Goal: Transaction & Acquisition: Purchase product/service

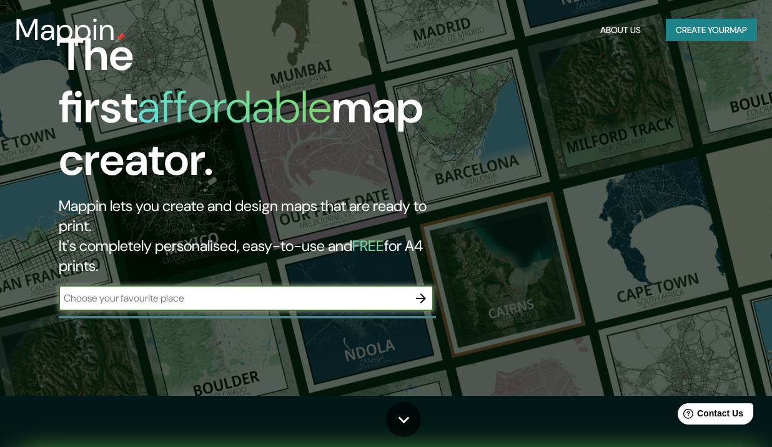
scroll to position [55, 0]
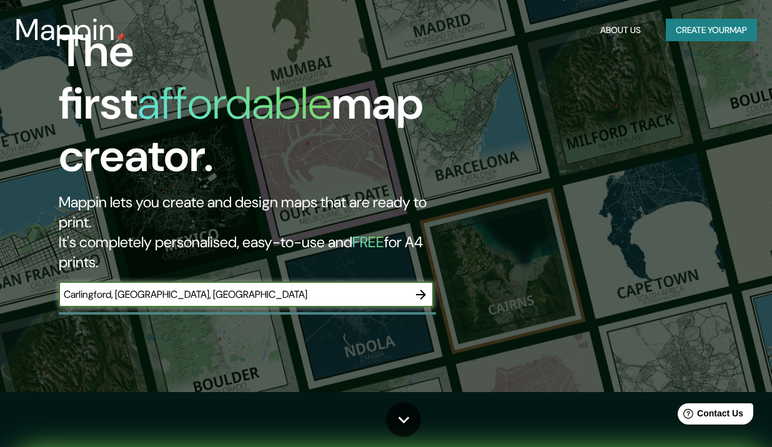
type input "Carlingford, [GEOGRAPHIC_DATA], [GEOGRAPHIC_DATA]"
click at [419, 287] on icon "button" at bounding box center [420, 294] width 15 height 15
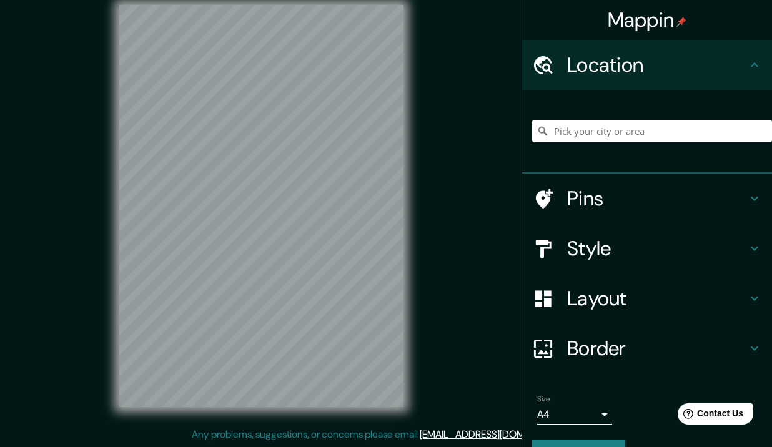
scroll to position [15, 0]
click at [602, 134] on input "Pick your city or area" at bounding box center [652, 131] width 240 height 22
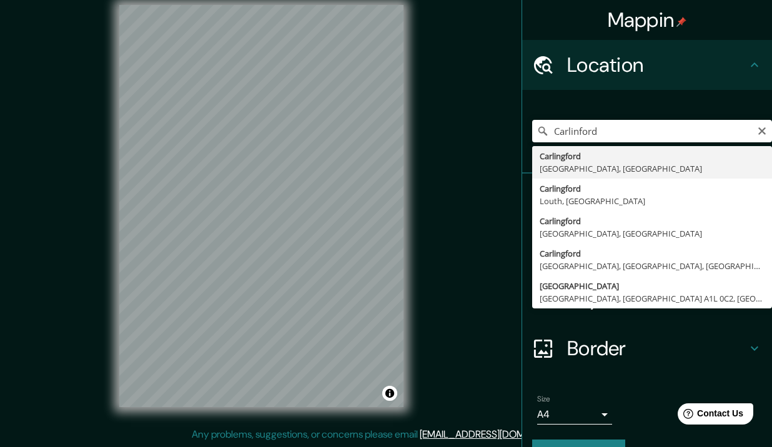
type input "[GEOGRAPHIC_DATA], [GEOGRAPHIC_DATA], [GEOGRAPHIC_DATA]"
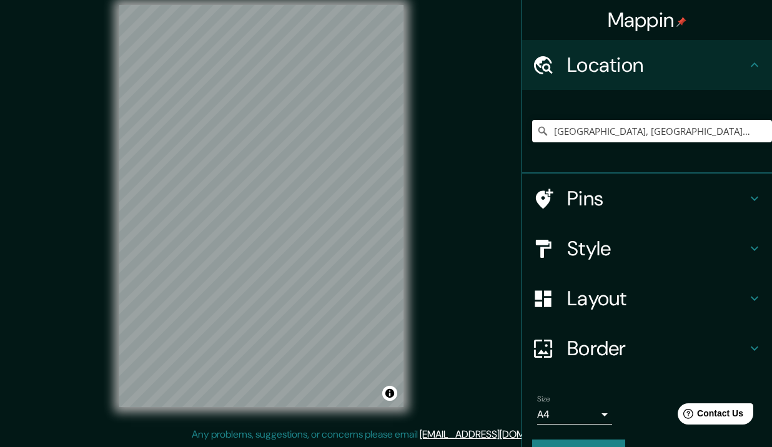
click at [747, 244] on icon at bounding box center [754, 248] width 15 height 15
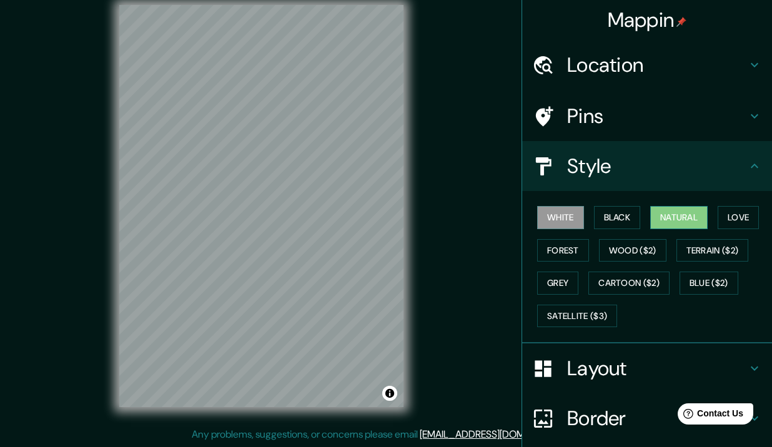
click at [666, 210] on button "Natural" at bounding box center [678, 217] width 57 height 23
click at [740, 213] on button "Love" at bounding box center [737, 217] width 41 height 23
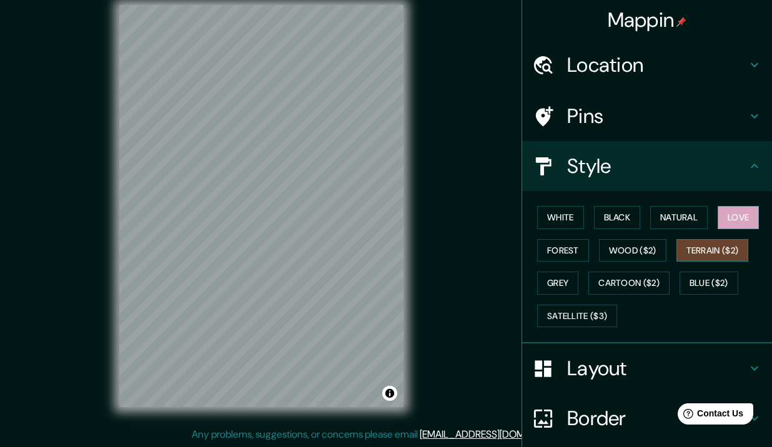
click at [707, 248] on button "Terrain ($2)" at bounding box center [712, 250] width 72 height 23
click at [557, 252] on button "Forest" at bounding box center [563, 250] width 52 height 23
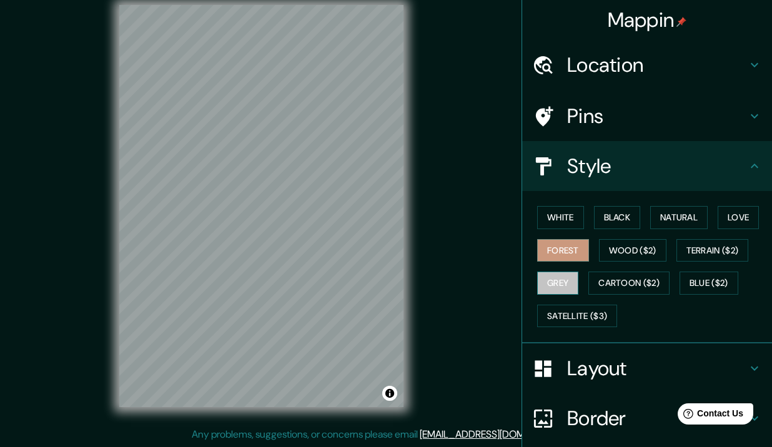
click at [564, 280] on button "Grey" at bounding box center [557, 283] width 41 height 23
click at [563, 211] on button "White" at bounding box center [560, 217] width 47 height 23
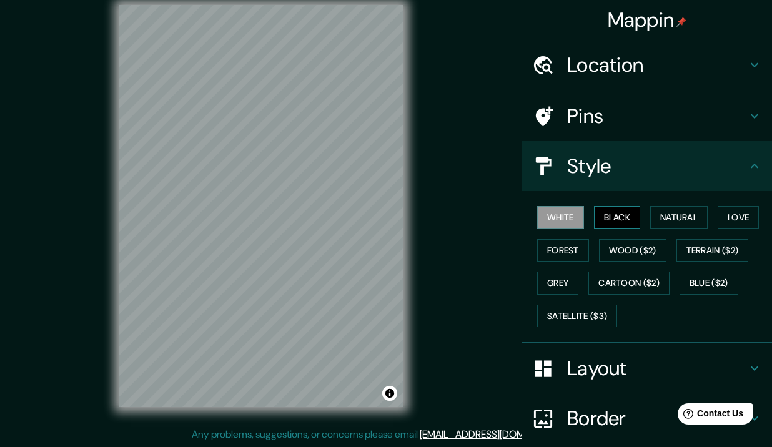
click at [613, 211] on button "Black" at bounding box center [617, 217] width 47 height 23
click at [564, 218] on button "White" at bounding box center [560, 217] width 47 height 23
click at [676, 215] on button "Natural" at bounding box center [678, 217] width 57 height 23
click at [641, 127] on div "Pins" at bounding box center [647, 116] width 250 height 50
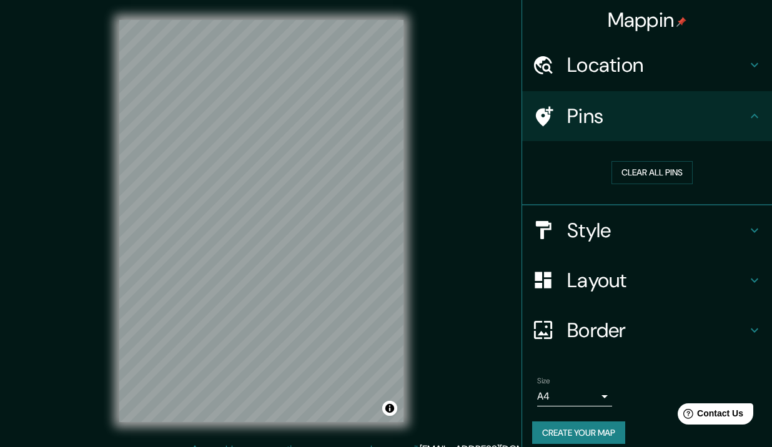
scroll to position [0, 0]
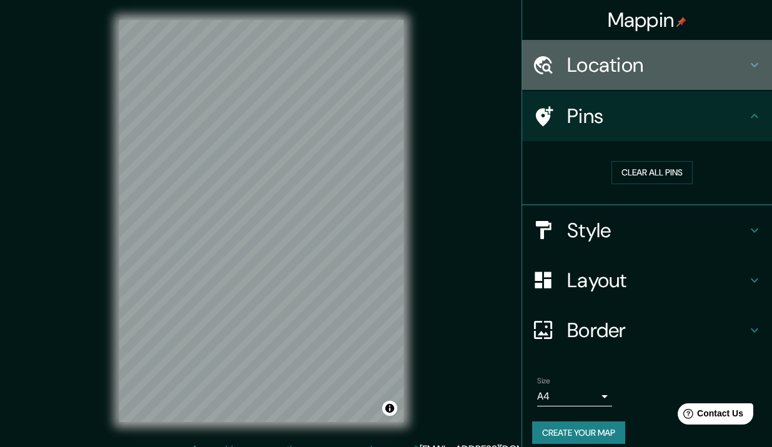
click at [748, 64] on icon at bounding box center [754, 64] width 15 height 15
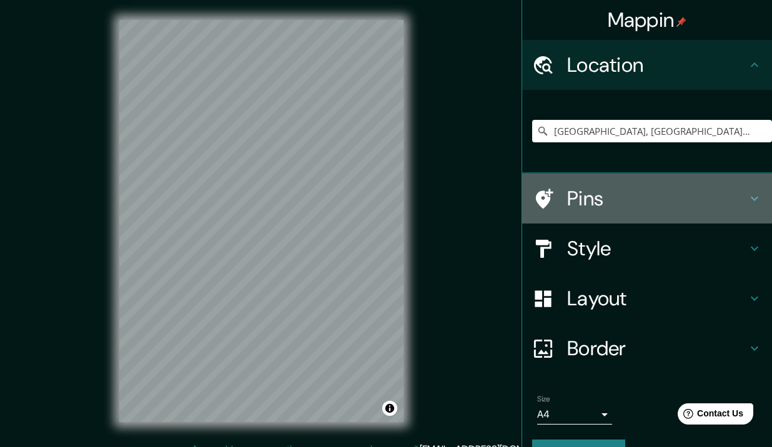
click at [656, 203] on h4 "Pins" at bounding box center [657, 198] width 180 height 25
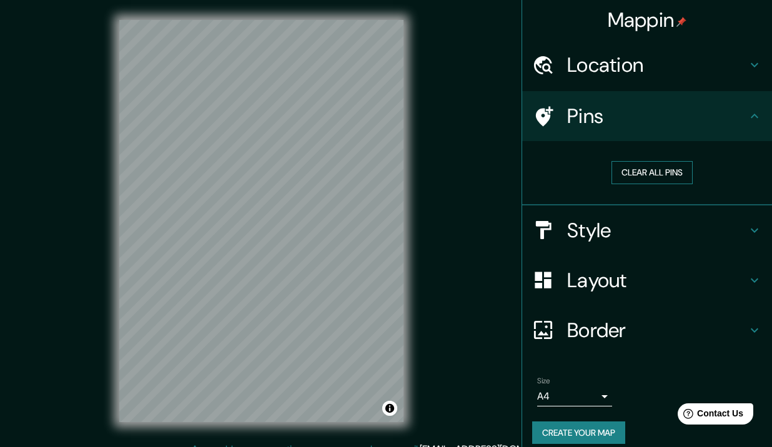
click at [646, 166] on button "Clear all pins" at bounding box center [651, 172] width 81 height 23
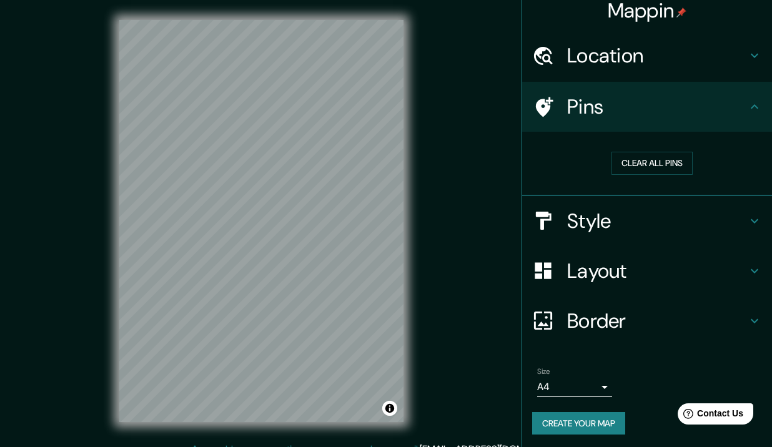
scroll to position [8, 0]
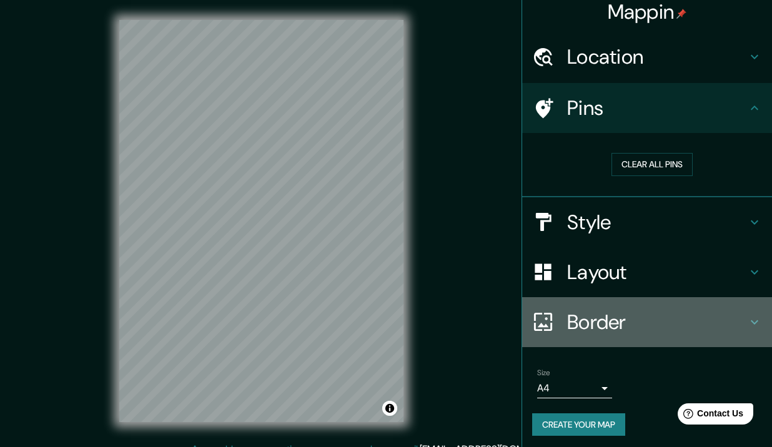
click at [604, 318] on h4 "Border" at bounding box center [657, 322] width 180 height 25
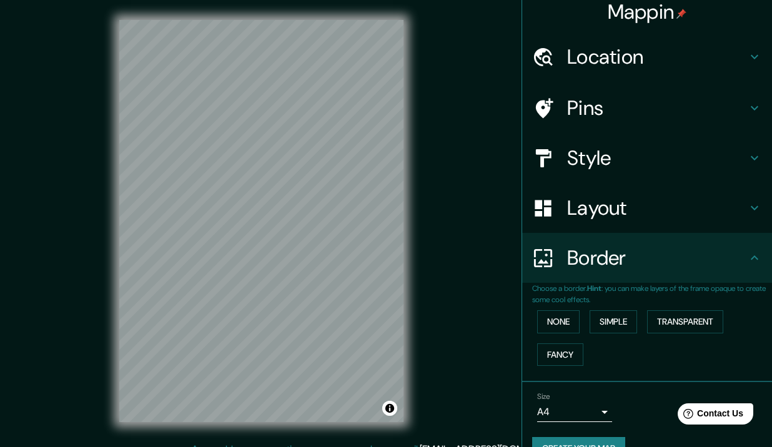
click at [599, 209] on h4 "Layout" at bounding box center [657, 207] width 180 height 25
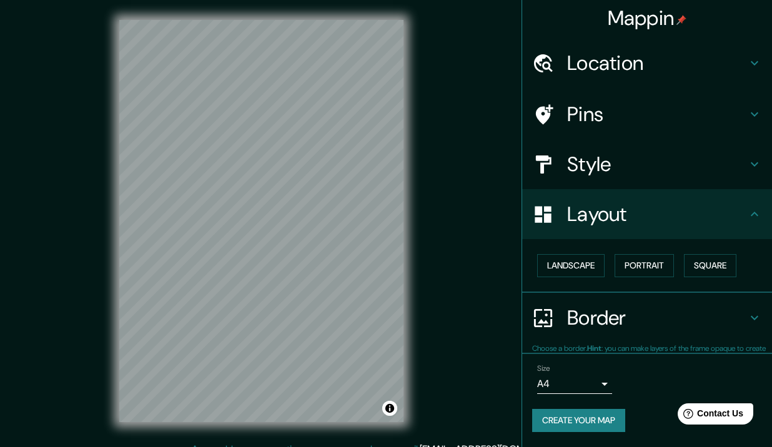
scroll to position [0, 0]
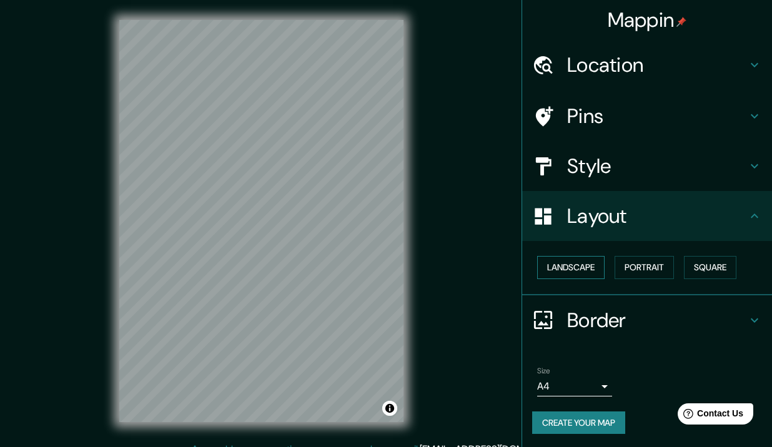
click at [593, 260] on button "Landscape" at bounding box center [570, 267] width 67 height 23
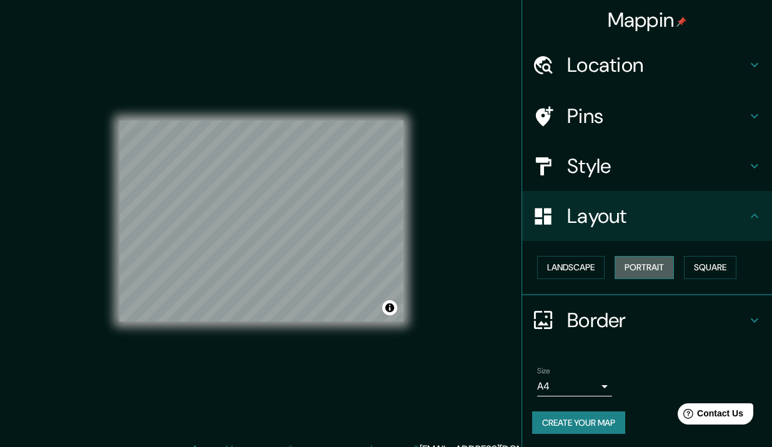
click at [644, 267] on button "Portrait" at bounding box center [643, 267] width 59 height 23
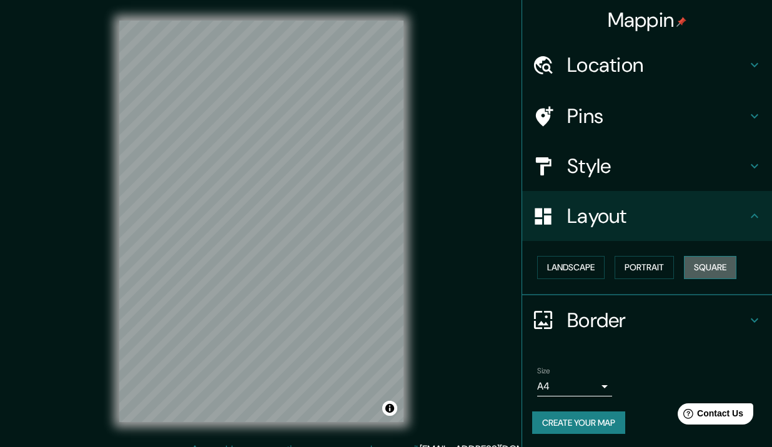
click at [715, 262] on button "Square" at bounding box center [710, 267] width 52 height 23
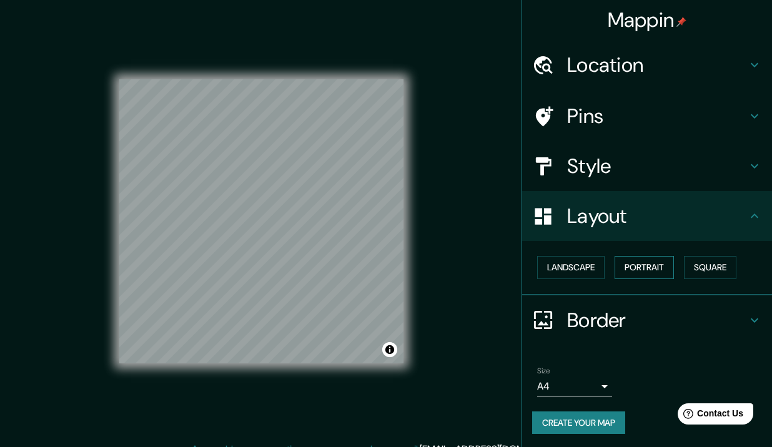
click at [623, 273] on button "Portrait" at bounding box center [643, 267] width 59 height 23
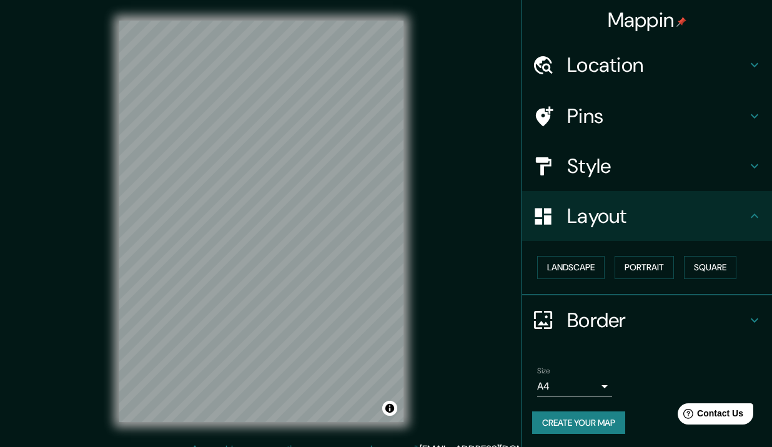
click at [573, 160] on h4 "Style" at bounding box center [657, 166] width 180 height 25
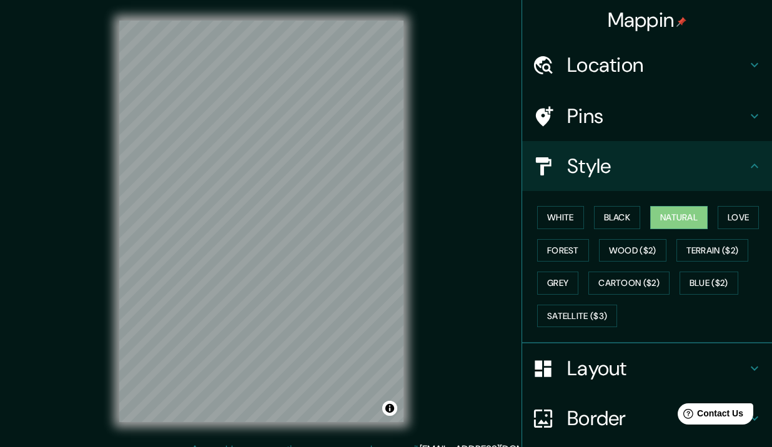
click at [576, 118] on h4 "Pins" at bounding box center [657, 116] width 180 height 25
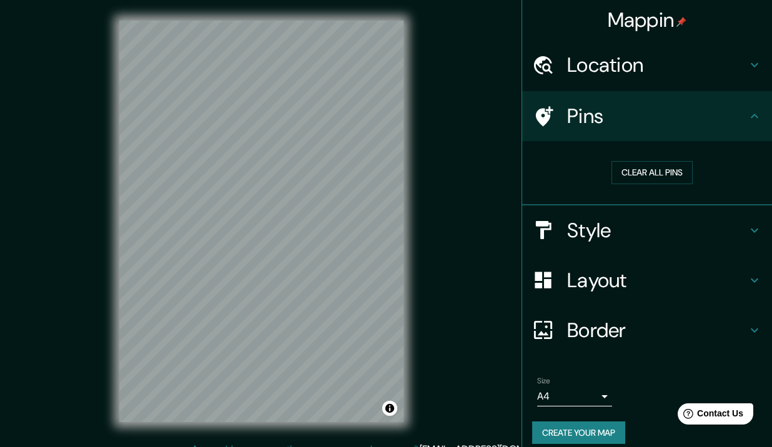
click at [606, 67] on h4 "Location" at bounding box center [657, 64] width 180 height 25
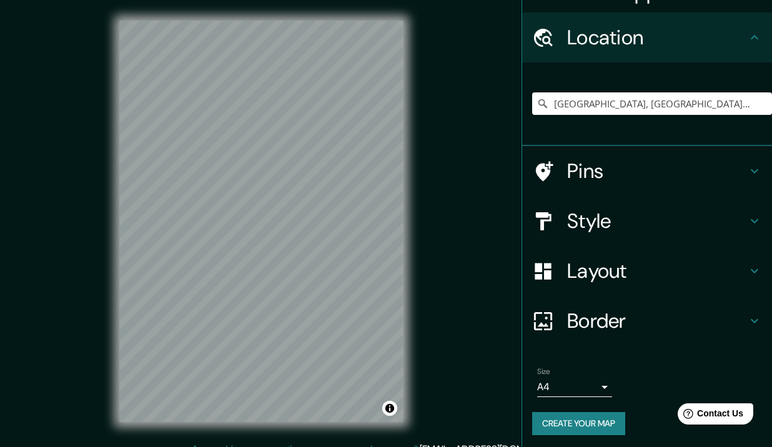
scroll to position [27, 0]
